Goal: Navigation & Orientation: Find specific page/section

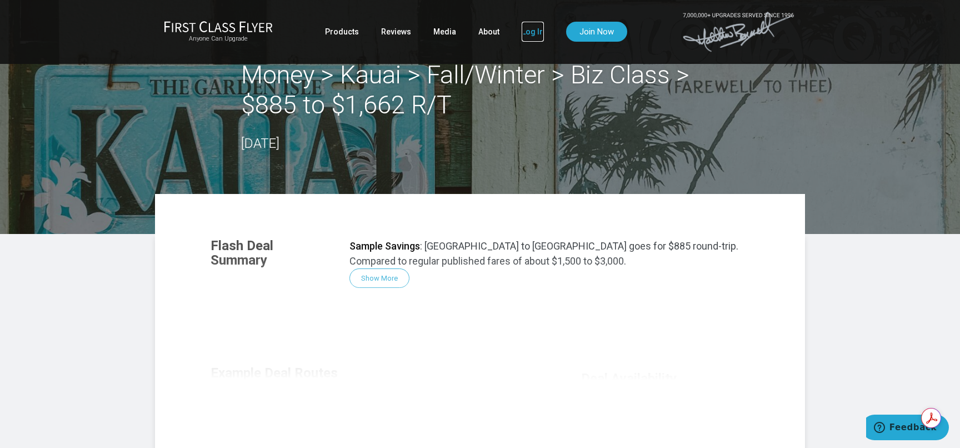
click at [530, 33] on link "Log In" at bounding box center [533, 32] width 22 height 20
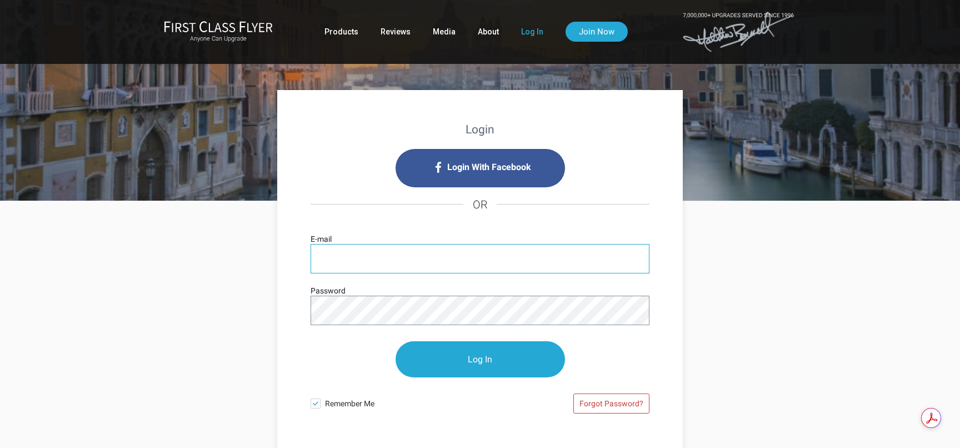
type input "[EMAIL_ADDRESS][DOMAIN_NAME]"
